Goal: Transaction & Acquisition: Book appointment/travel/reservation

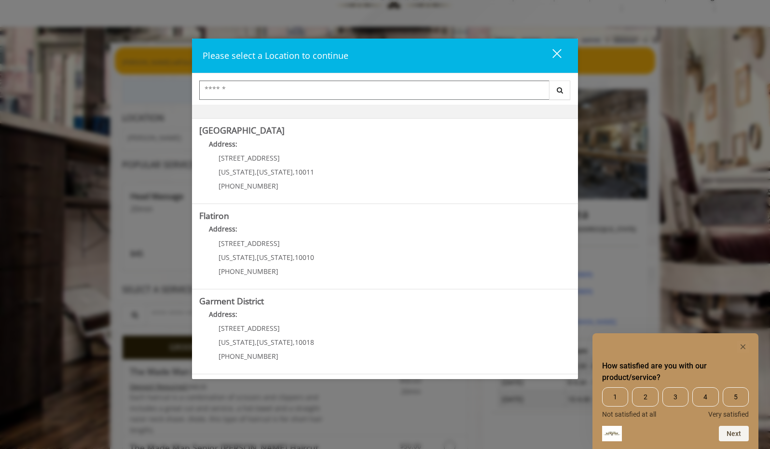
scroll to position [34, 0]
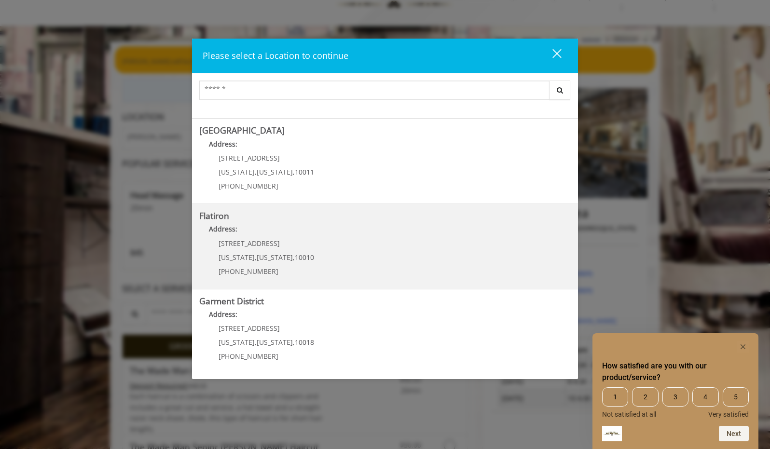
click at [383, 258] on "Flatiron Address: [STREET_ADDRESS][US_STATE][US_STATE] (917) 475-1765" at bounding box center [385, 246] width 372 height 70
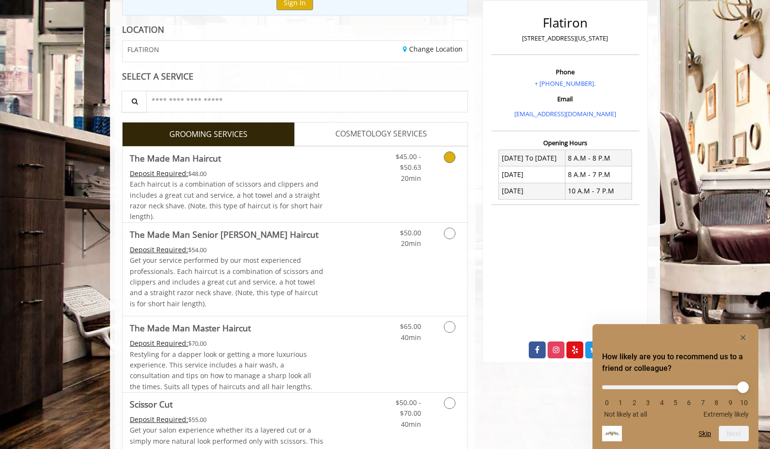
click at [449, 153] on icon "Grooming services" at bounding box center [450, 158] width 12 height 12
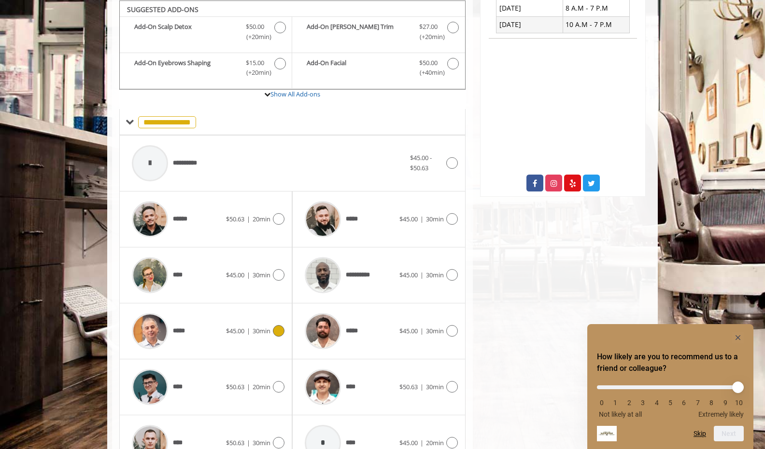
scroll to position [343, 0]
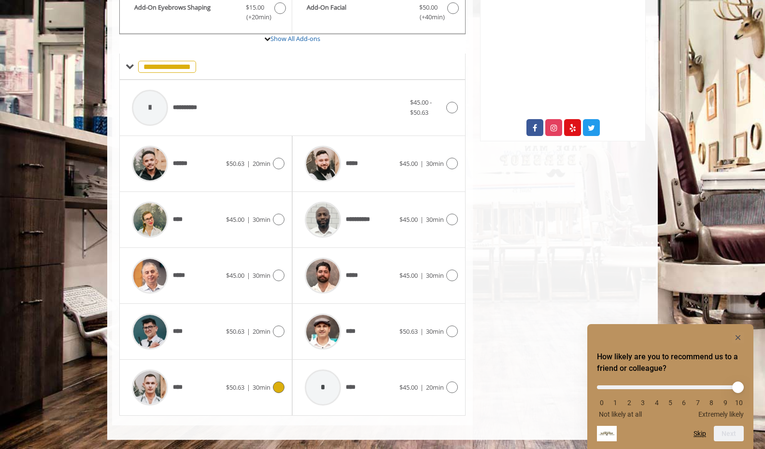
click at [281, 389] on icon at bounding box center [279, 388] width 12 height 12
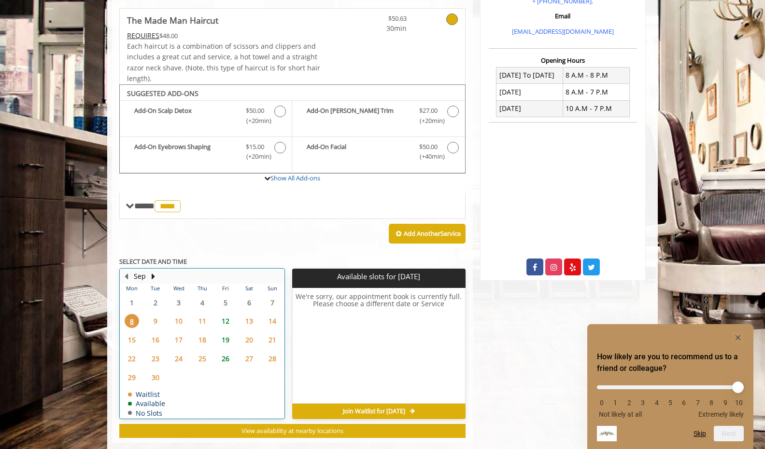
scroll to position [221, 0]
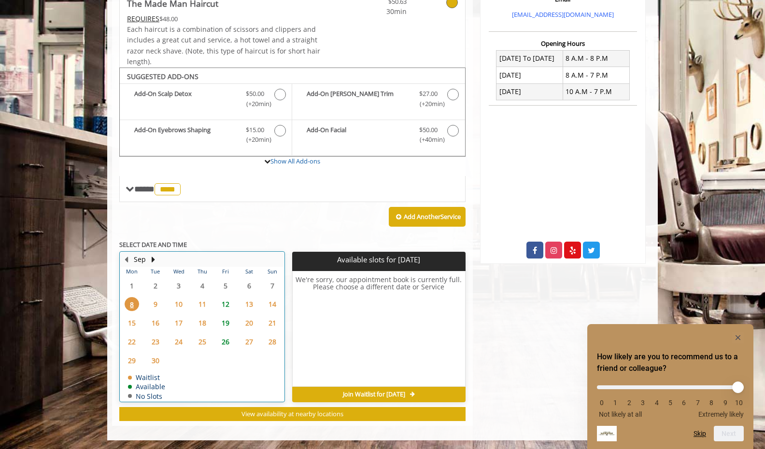
click at [223, 347] on tbody "1 2 3 4 5 6 7 8 9 10 11 12 13 14 15 16 17 18 19 20 21 22 23 24 25 26 27 28 29 3…" at bounding box center [202, 339] width 164 height 125
click at [229, 305] on span "12" at bounding box center [225, 304] width 14 height 14
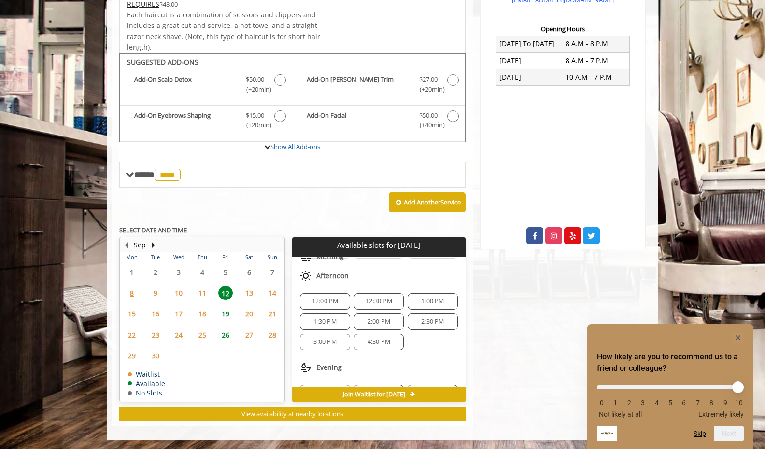
scroll to position [62, 0]
click at [337, 319] on span "1:30 PM" at bounding box center [324, 322] width 41 height 8
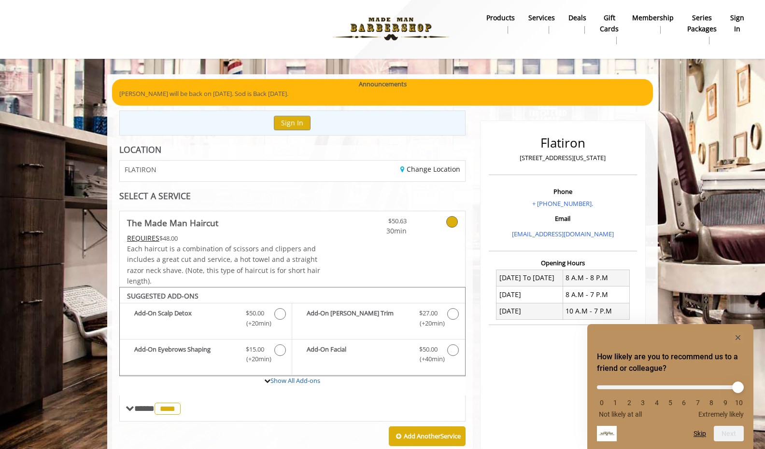
scroll to position [0, 0]
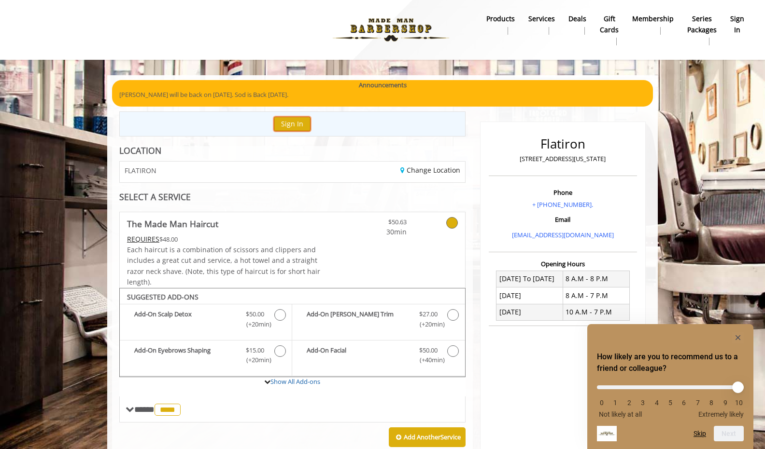
click at [300, 118] on button "Sign In" at bounding box center [292, 124] width 37 height 14
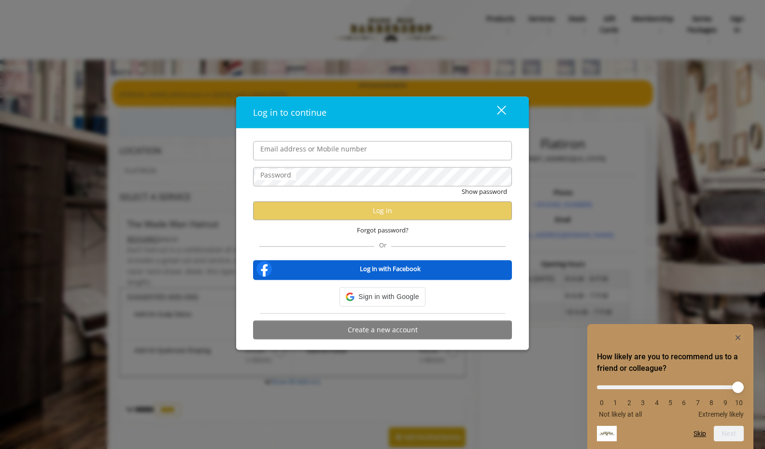
type input "**********"
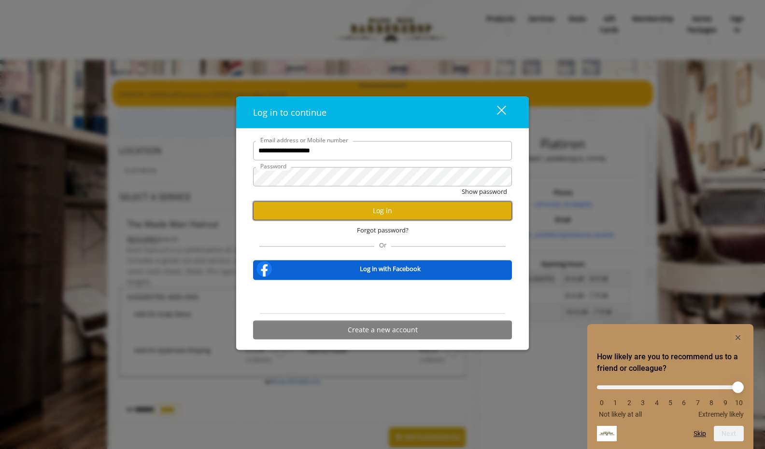
click at [292, 207] on button "Log in" at bounding box center [382, 210] width 259 height 19
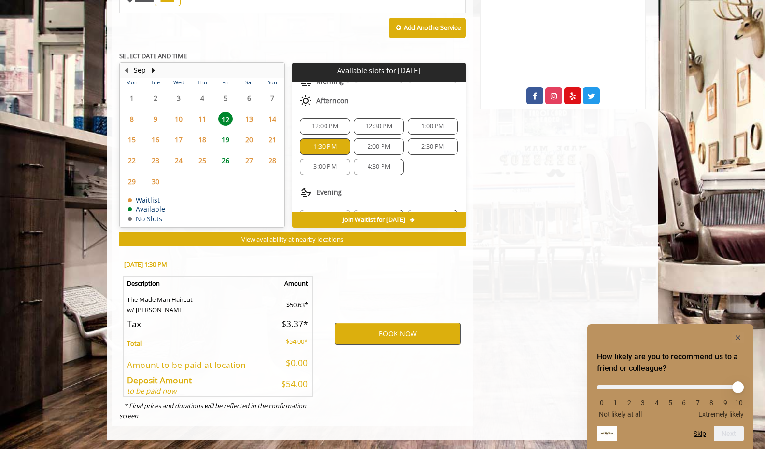
scroll to position [371, 0]
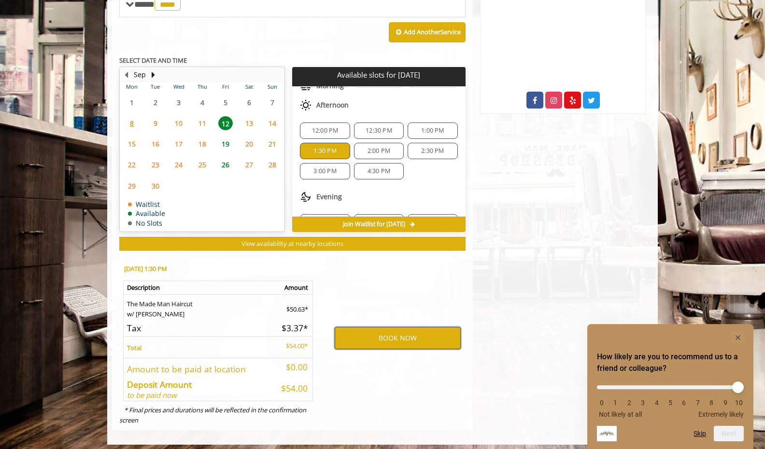
click at [379, 330] on button "BOOK NOW" at bounding box center [398, 338] width 126 height 22
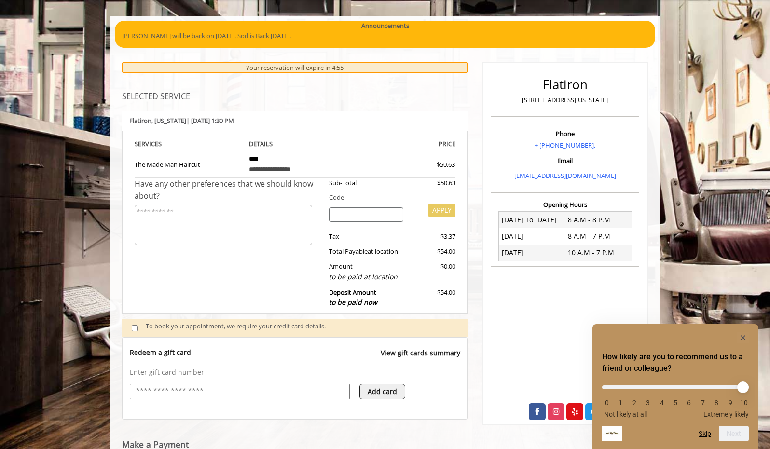
scroll to position [212, 0]
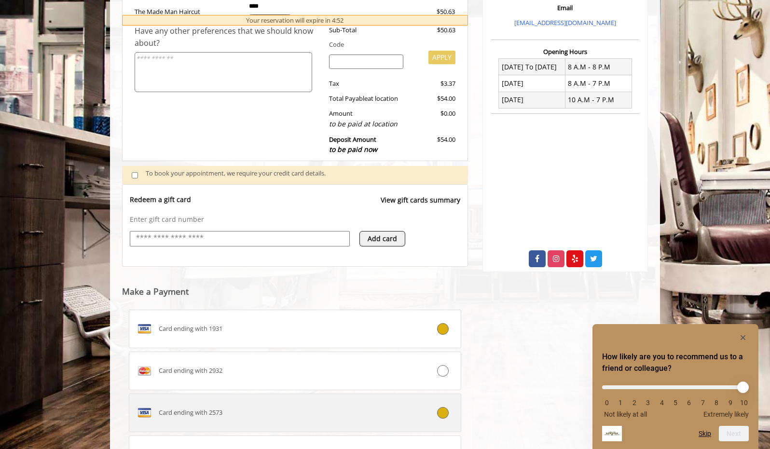
click at [437, 408] on div at bounding box center [433, 413] width 55 height 12
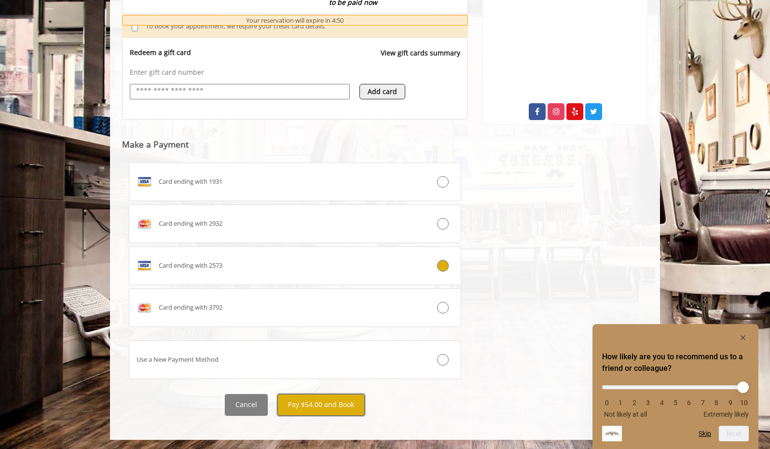
click at [312, 405] on button "Pay $54.00 and Book" at bounding box center [321, 405] width 87 height 22
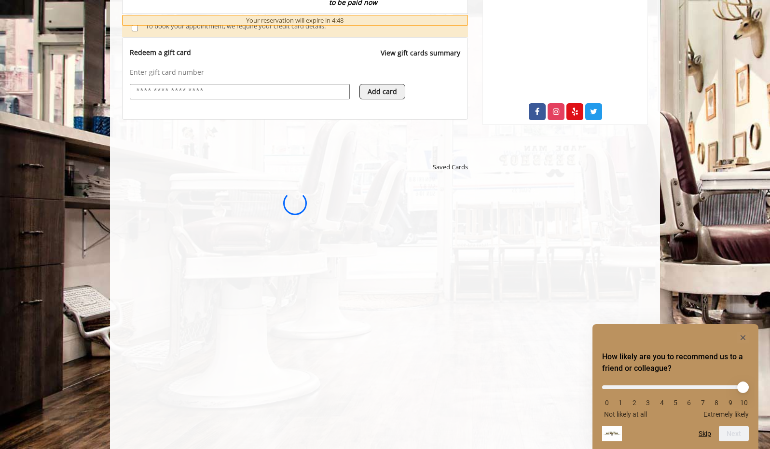
scroll to position [0, 0]
